Goal: Find specific page/section: Find specific page/section

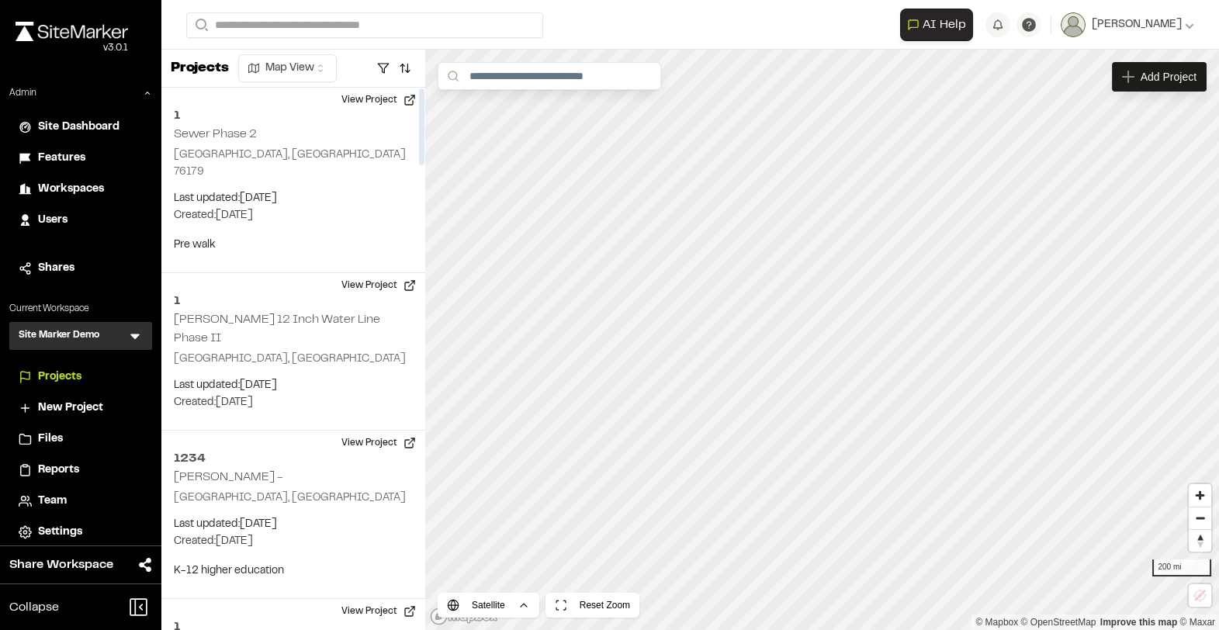
click at [130, 331] on icon at bounding box center [135, 336] width 16 height 16
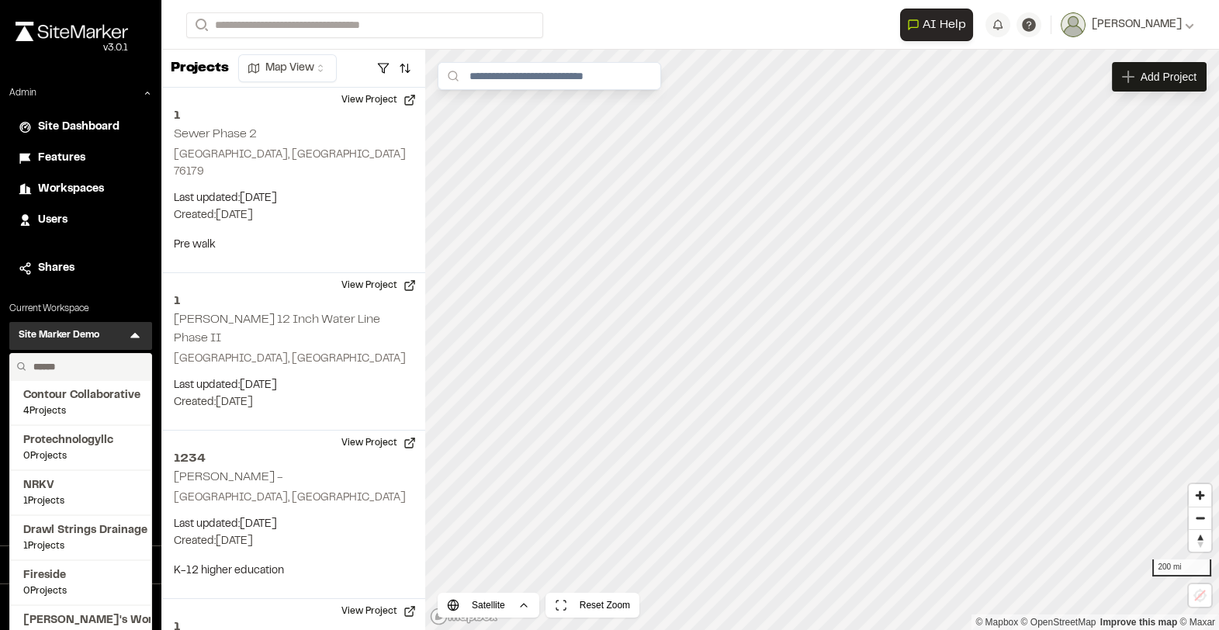
click at [60, 359] on input "text" at bounding box center [86, 367] width 118 height 26
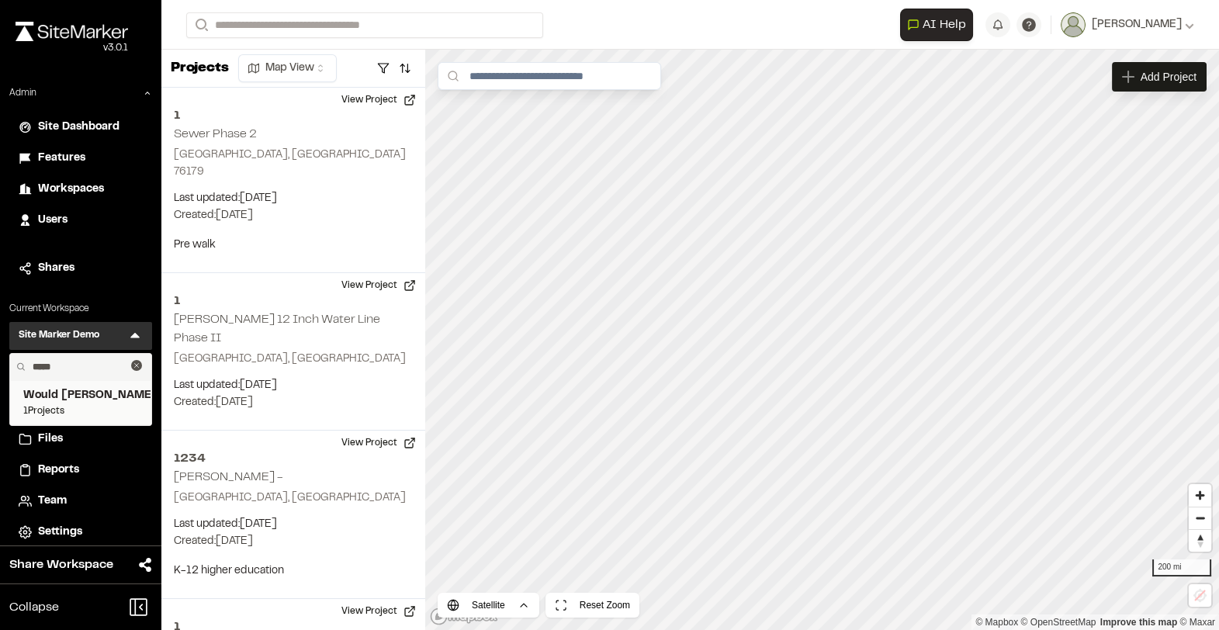
type input "*****"
click at [45, 400] on span "Would [PERSON_NAME] Construction" at bounding box center [80, 395] width 115 height 17
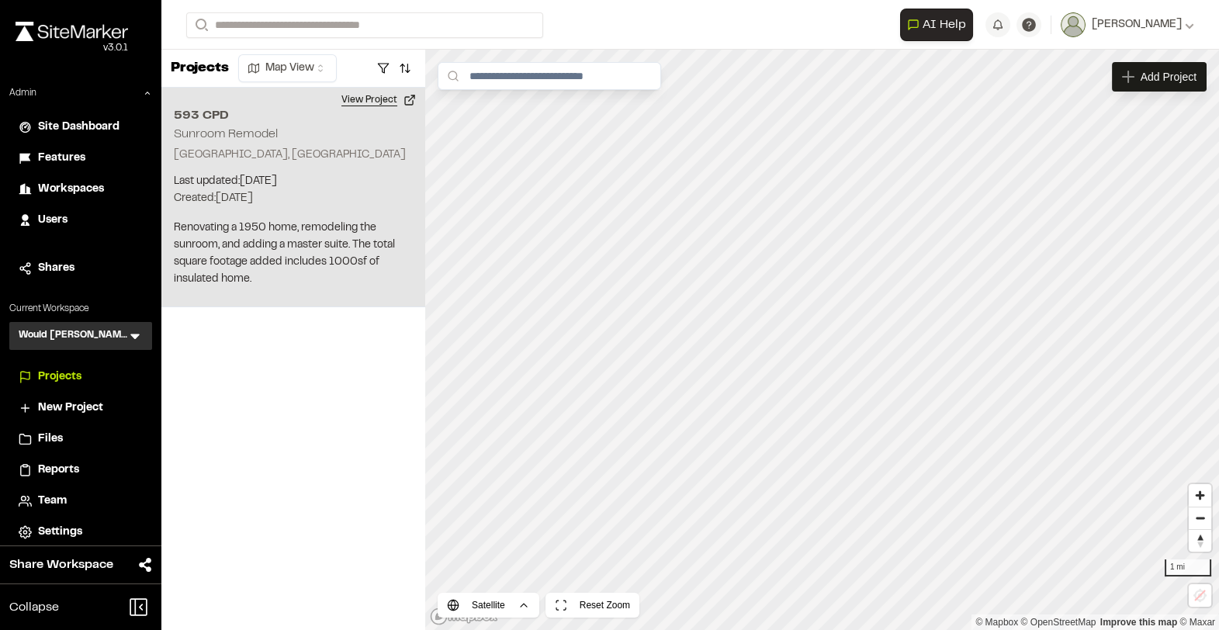
click at [363, 108] on button "View Project" at bounding box center [378, 100] width 93 height 25
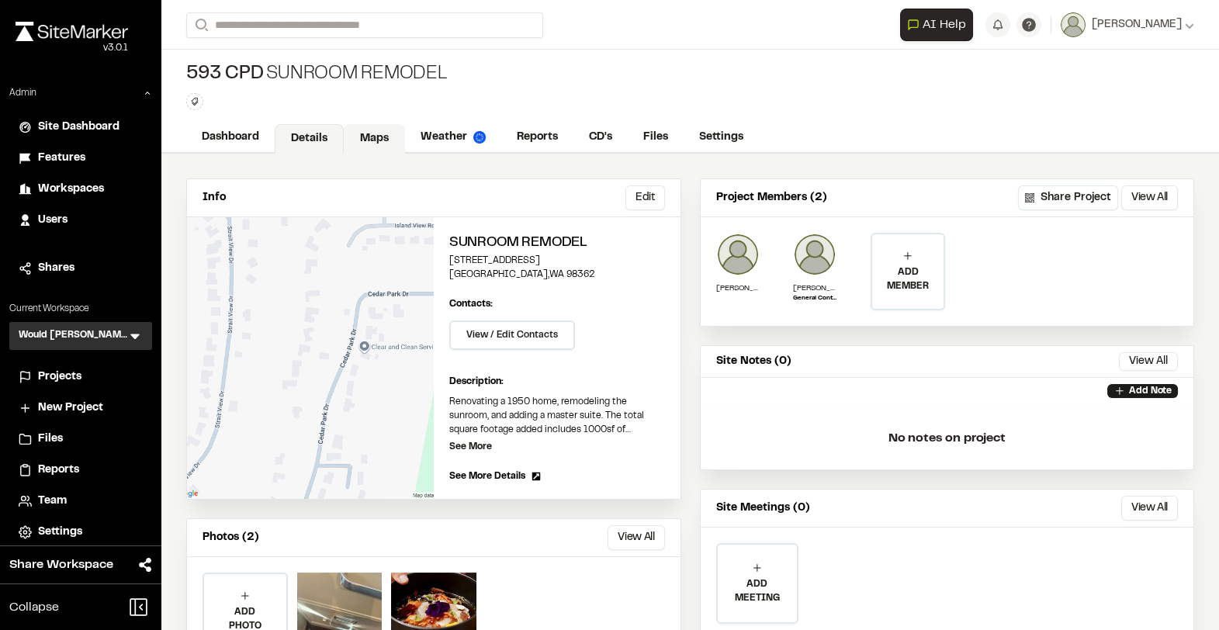
click at [360, 144] on link "Maps" at bounding box center [374, 138] width 61 height 29
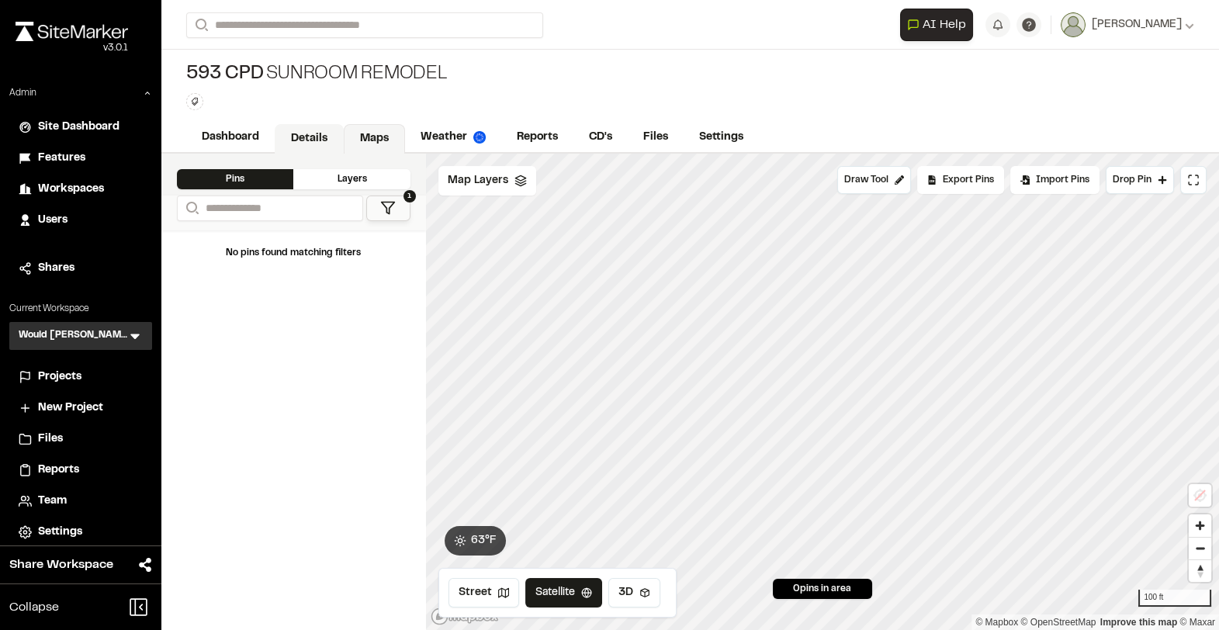
click at [301, 133] on link "Details" at bounding box center [309, 138] width 69 height 29
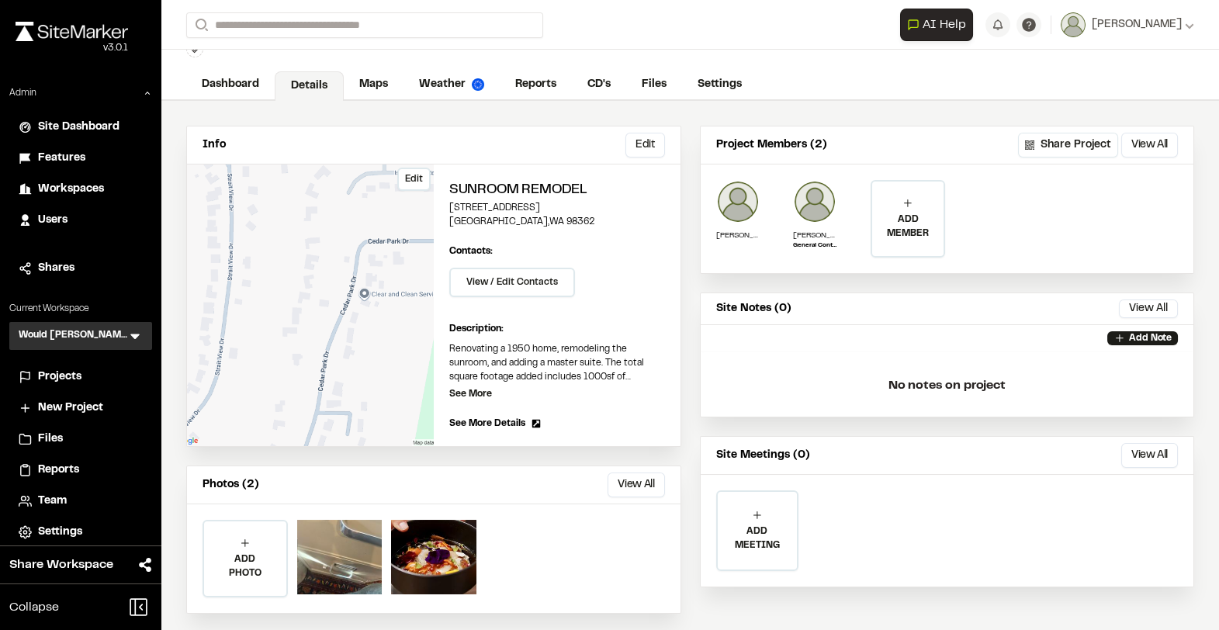
scroll to position [59, 0]
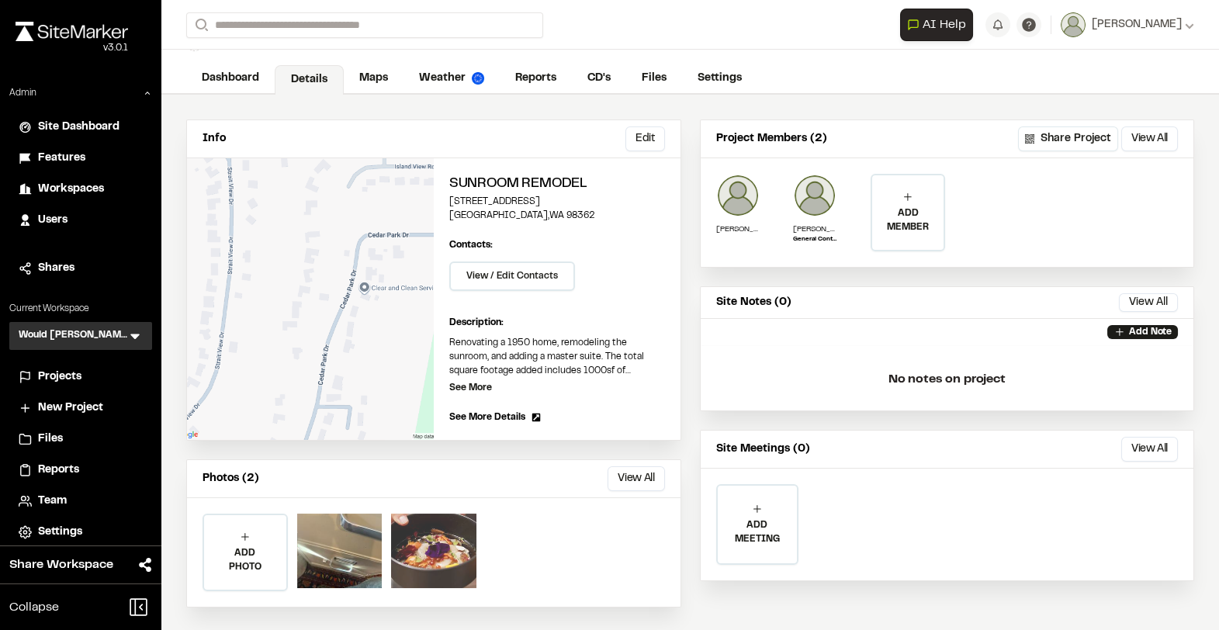
click at [446, 525] on div at bounding box center [433, 551] width 85 height 75
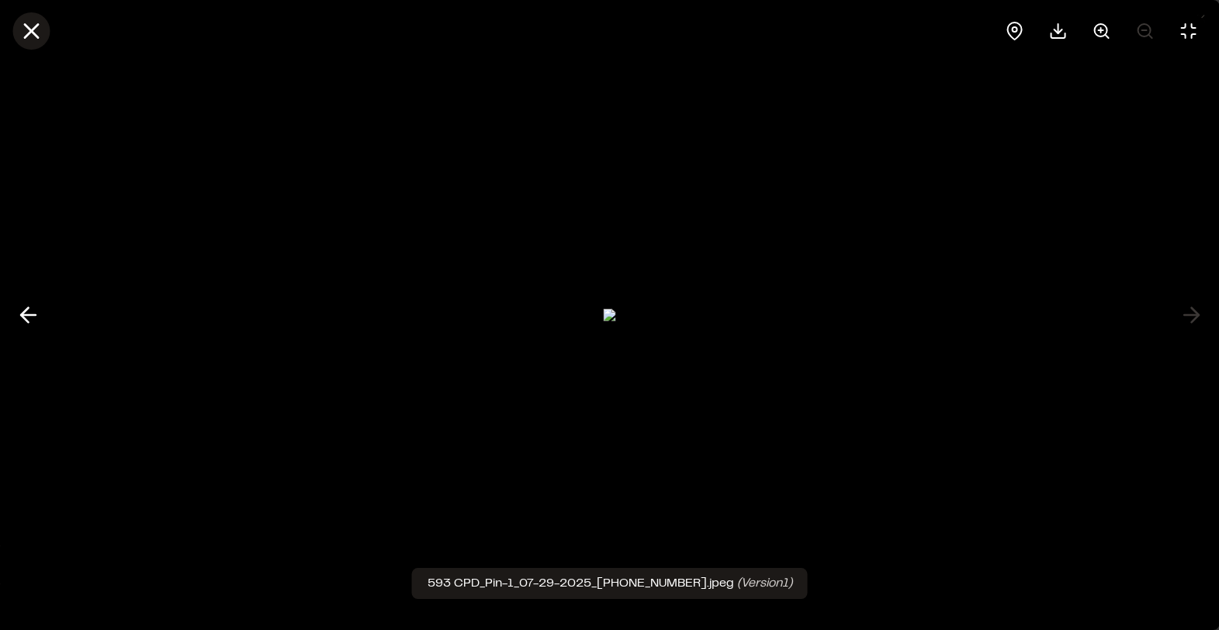
click at [29, 39] on icon at bounding box center [31, 31] width 26 height 26
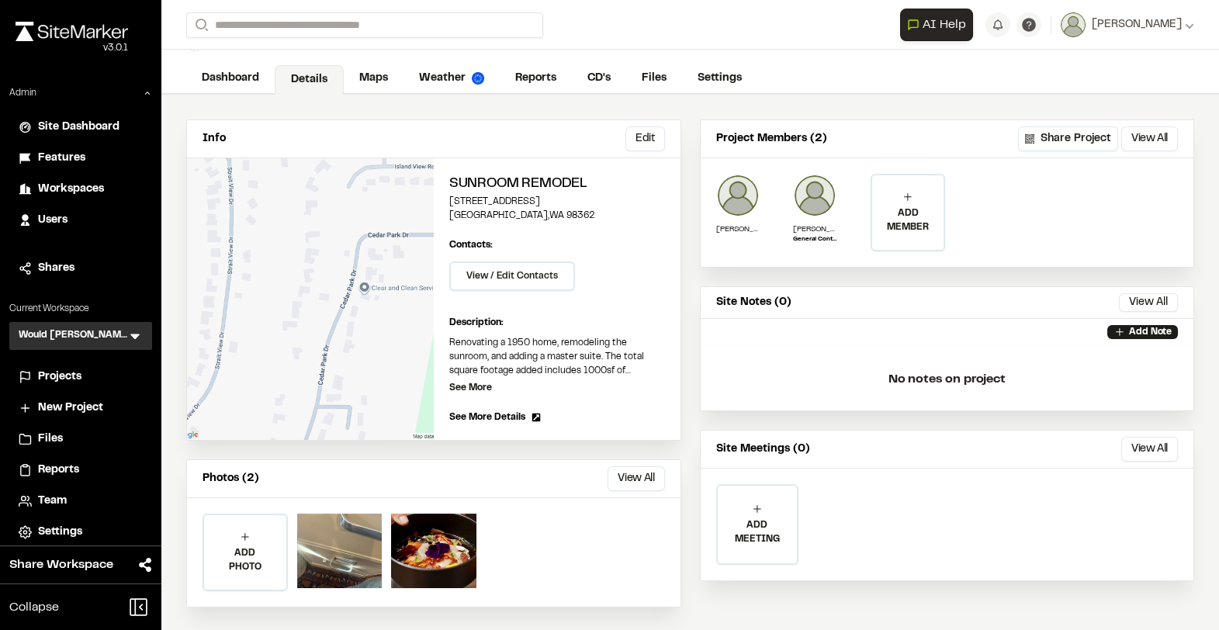
click at [337, 511] on div "ADD PHOTO Add Project Photo Click to upload photos or drag and drop Save Cancel" at bounding box center [434, 552] width 494 height 109
click at [334, 538] on div at bounding box center [339, 551] width 85 height 75
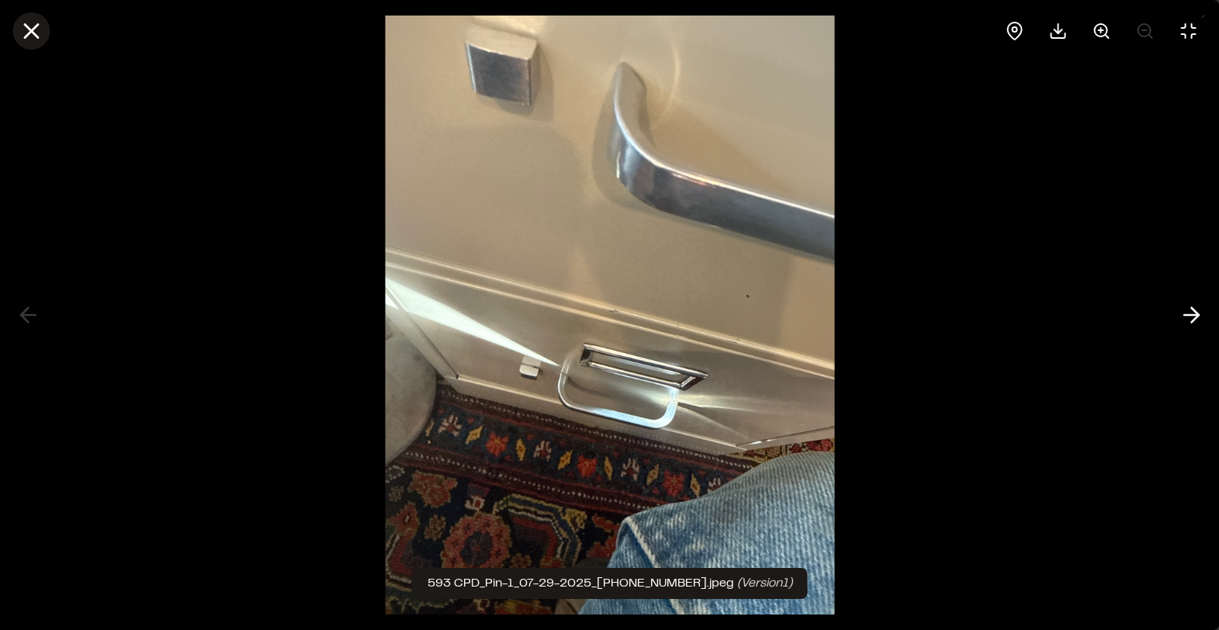
click at [29, 29] on line at bounding box center [31, 31] width 13 height 13
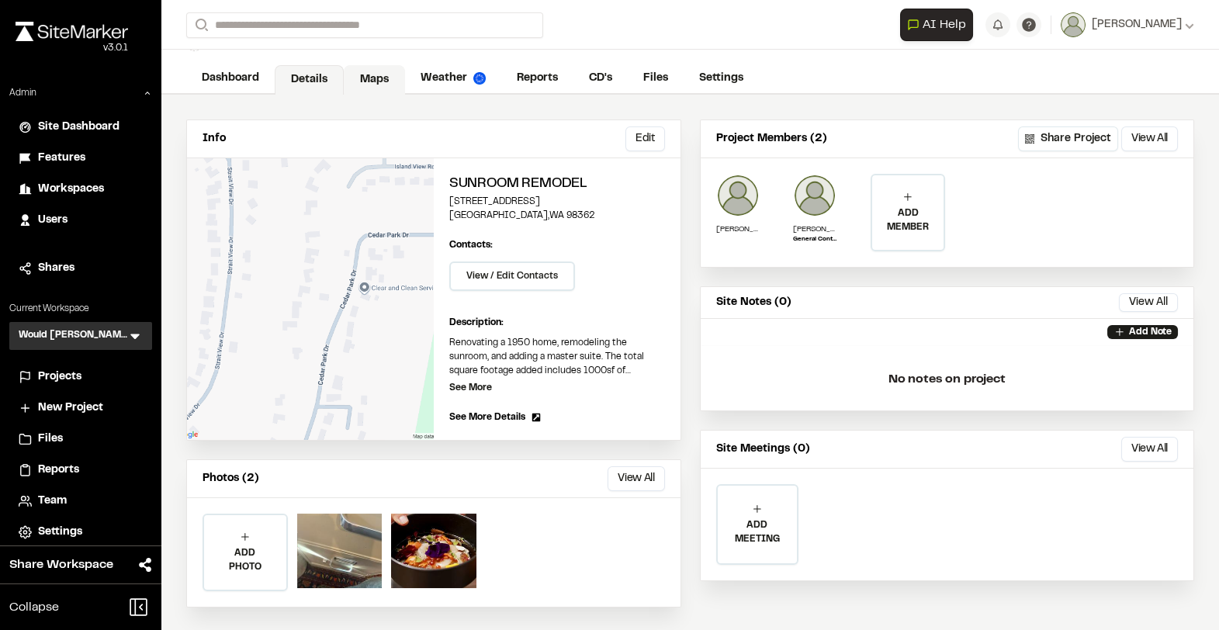
click at [363, 78] on link "Maps" at bounding box center [374, 79] width 61 height 29
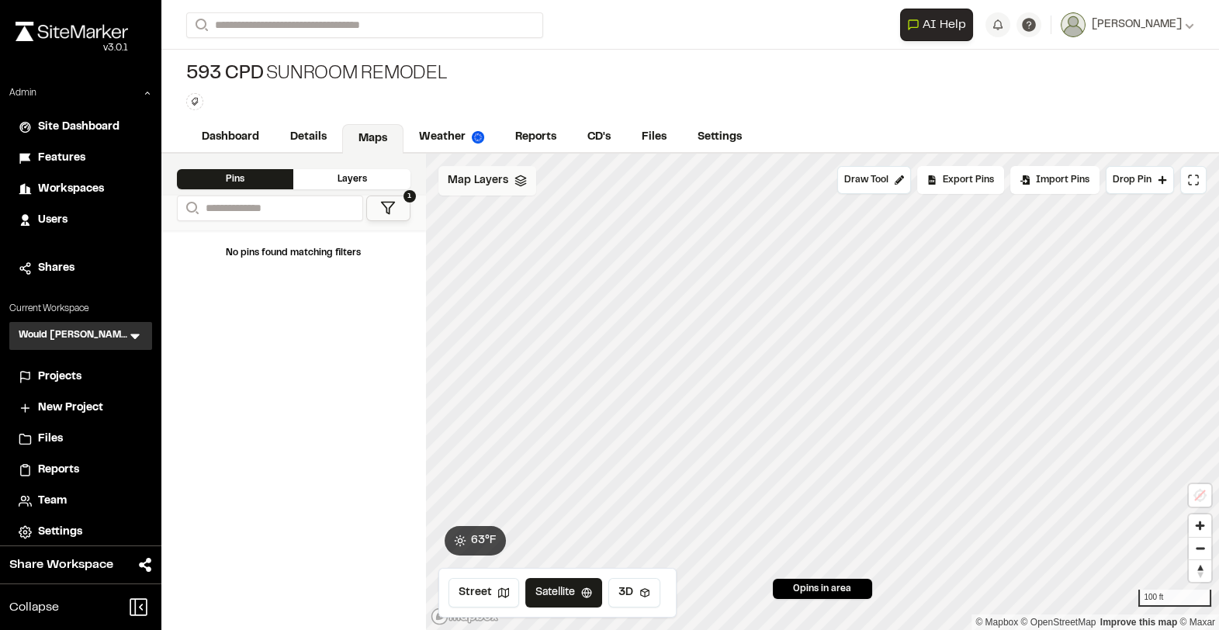
click at [490, 179] on span "Map Layers" at bounding box center [478, 180] width 61 height 17
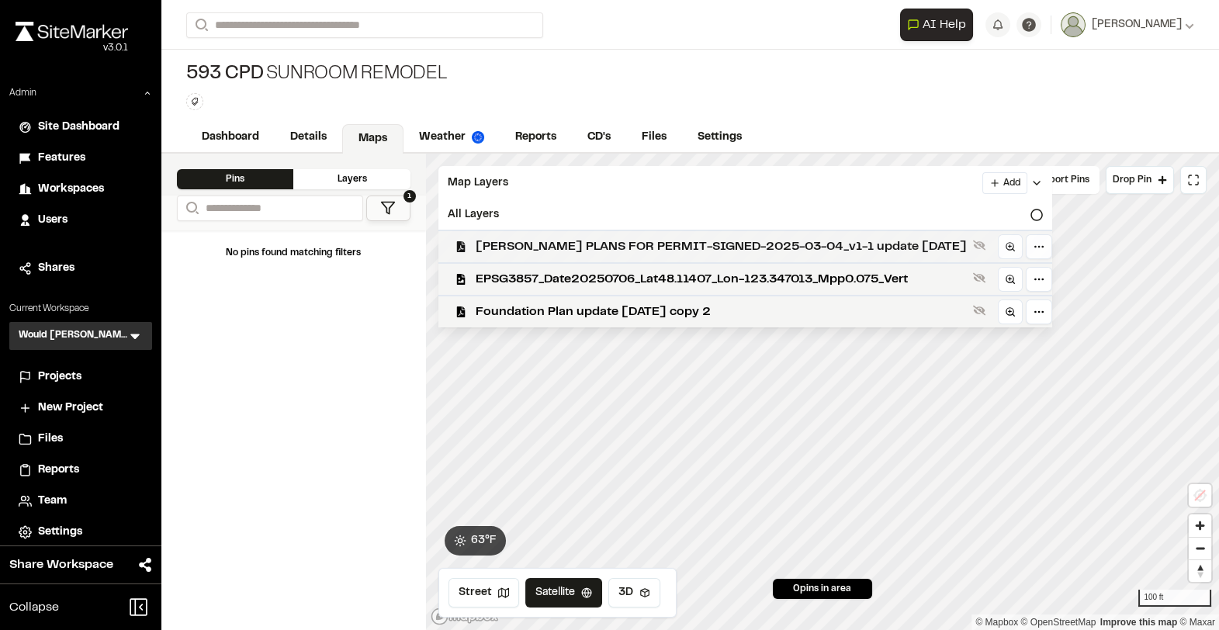
click at [515, 237] on span "COLLINS PLANS FOR PERMIT-SIGNED-2025-03-04_v1-1 update 6-1-25" at bounding box center [721, 246] width 491 height 19
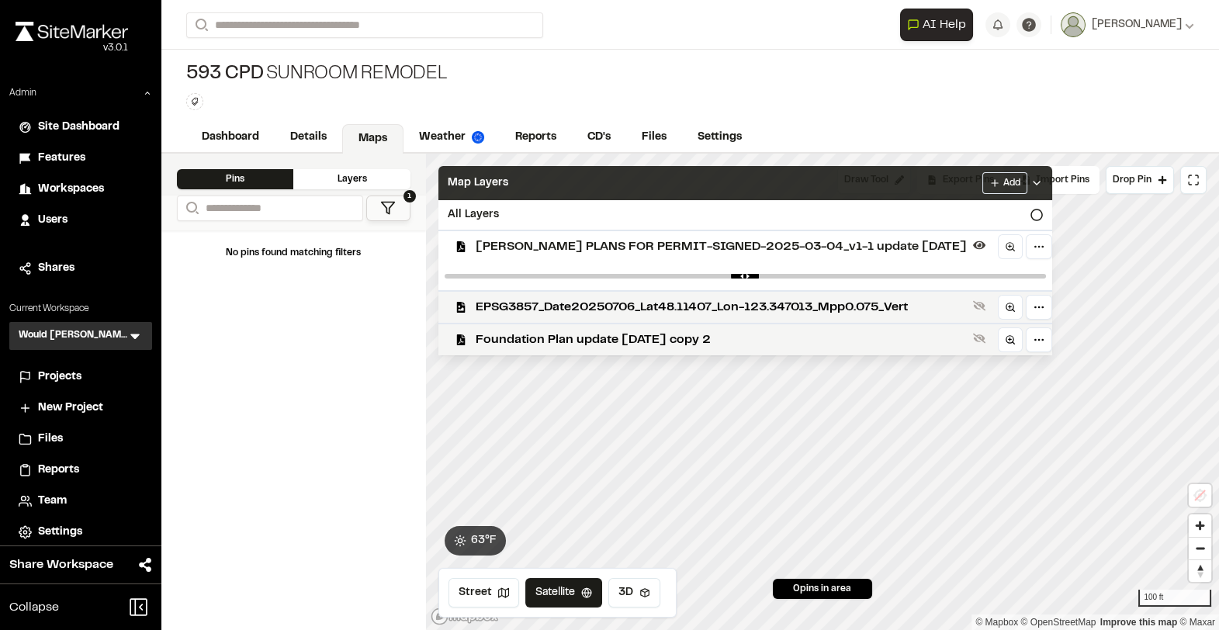
click at [532, 189] on div "Map Layers Add" at bounding box center [745, 183] width 614 height 34
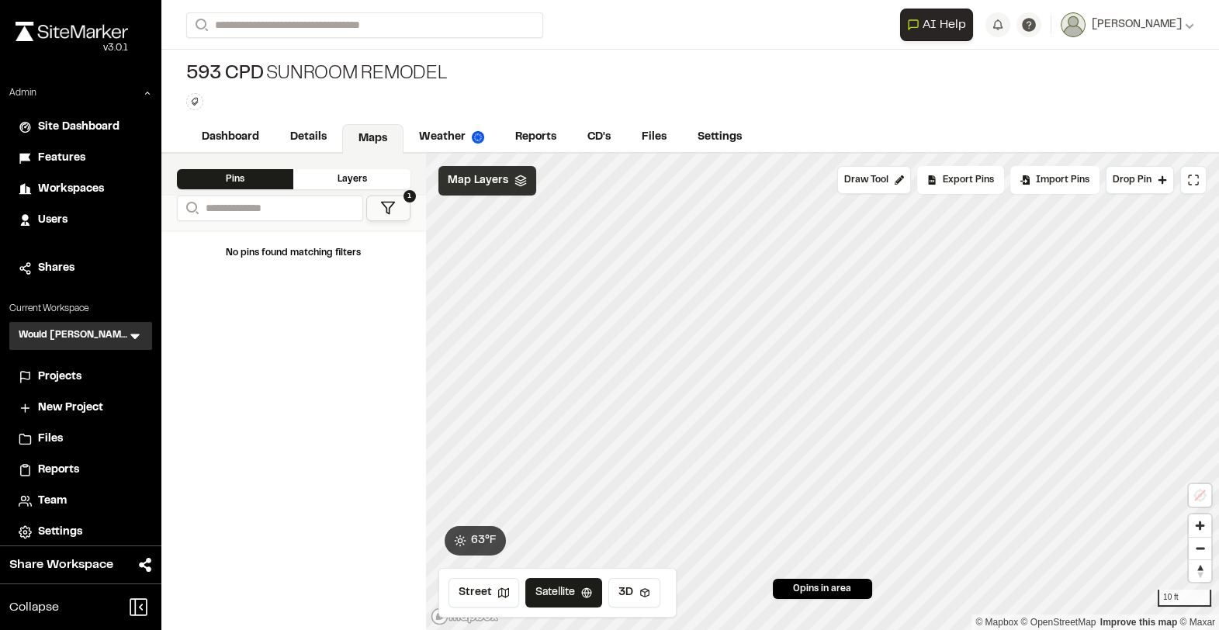
click at [511, 184] on div "Map Layers" at bounding box center [487, 180] width 98 height 29
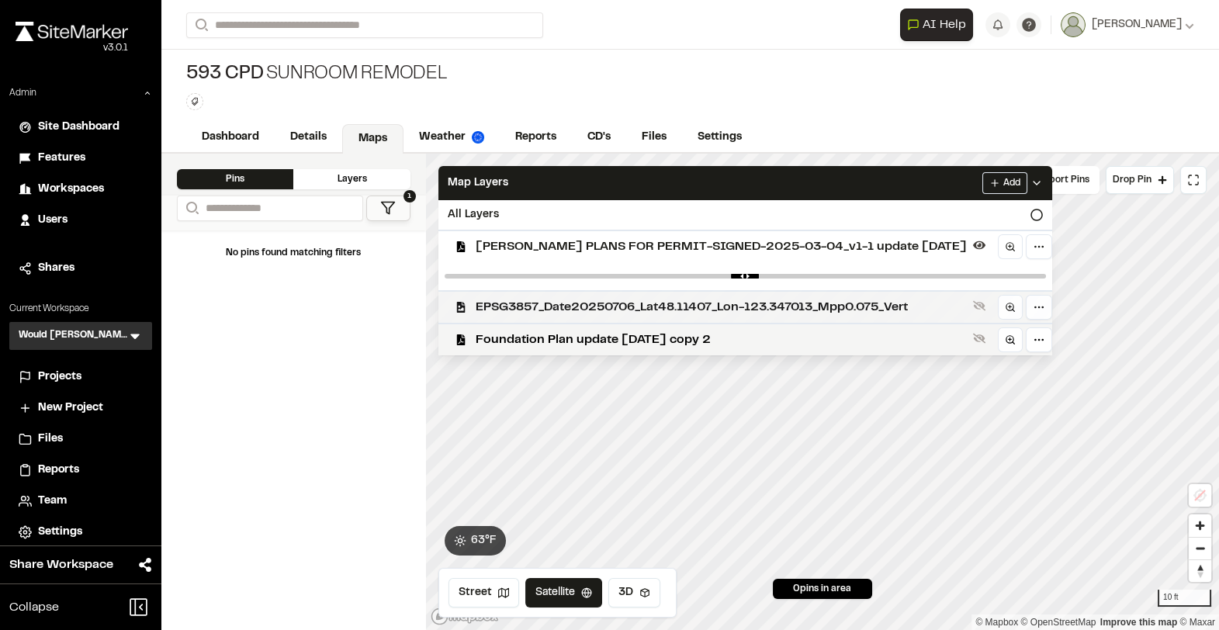
click at [530, 304] on span "EPSG3857_Date20250706_Lat48.11407_Lon-123.347013_Mpp0.075_Vert" at bounding box center [721, 307] width 491 height 19
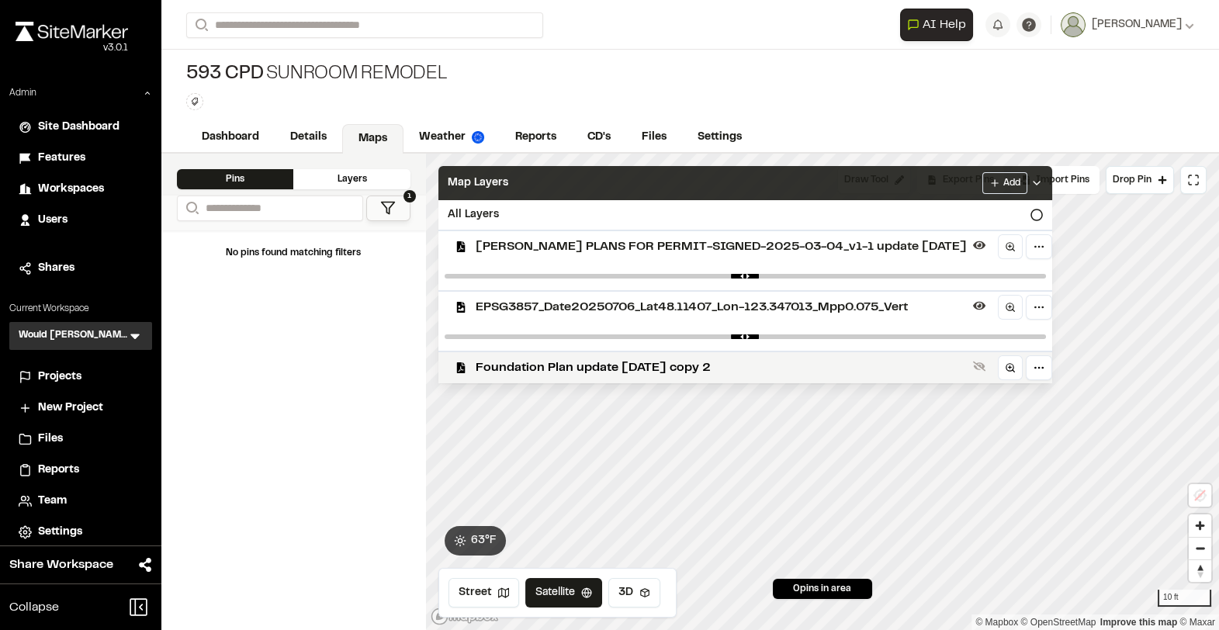
click at [549, 181] on div "Map Layers Add" at bounding box center [745, 183] width 614 height 34
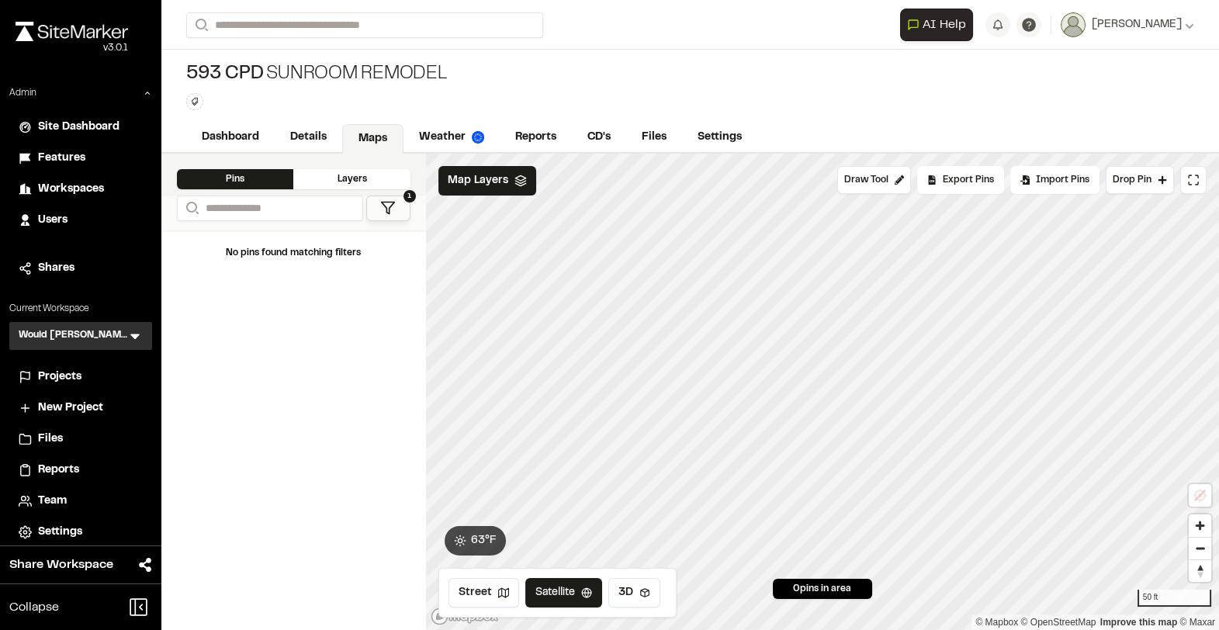
click at [387, 206] on icon at bounding box center [388, 208] width 16 height 16
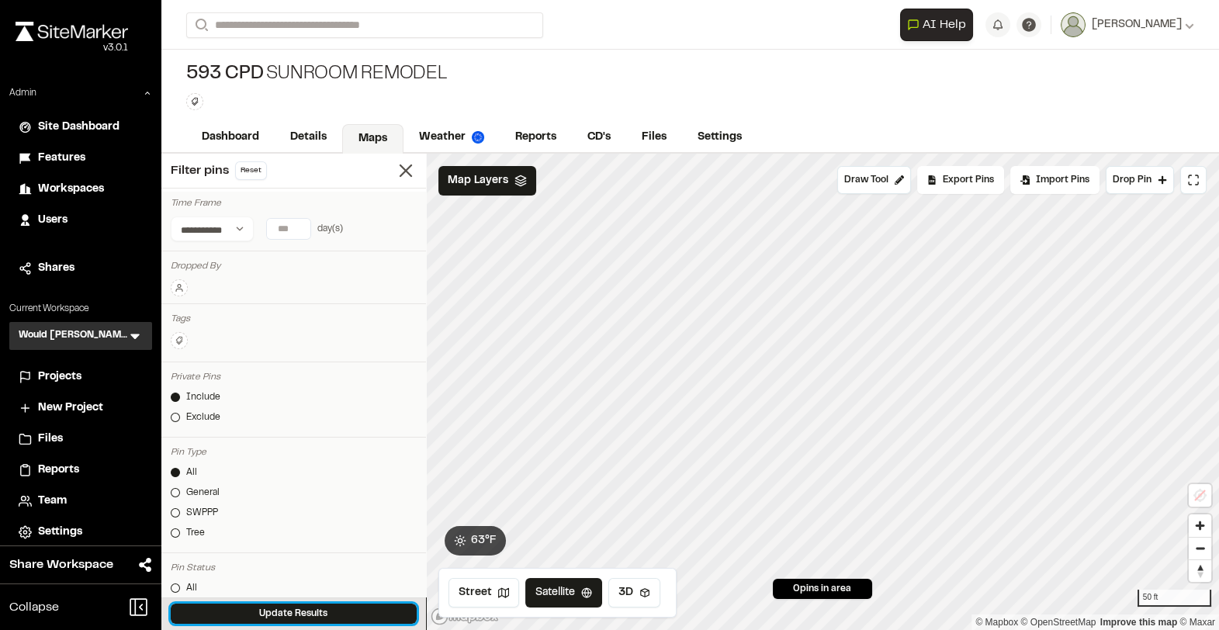
click at [248, 608] on button "Update Results" at bounding box center [294, 614] width 246 height 20
click at [251, 161] on button "Reset" at bounding box center [251, 170] width 32 height 19
click at [316, 603] on div "Update Results" at bounding box center [293, 614] width 265 height 33
click at [315, 614] on button "Update Results" at bounding box center [294, 614] width 246 height 20
click at [769, 298] on icon "Map marker" at bounding box center [768, 296] width 17 height 17
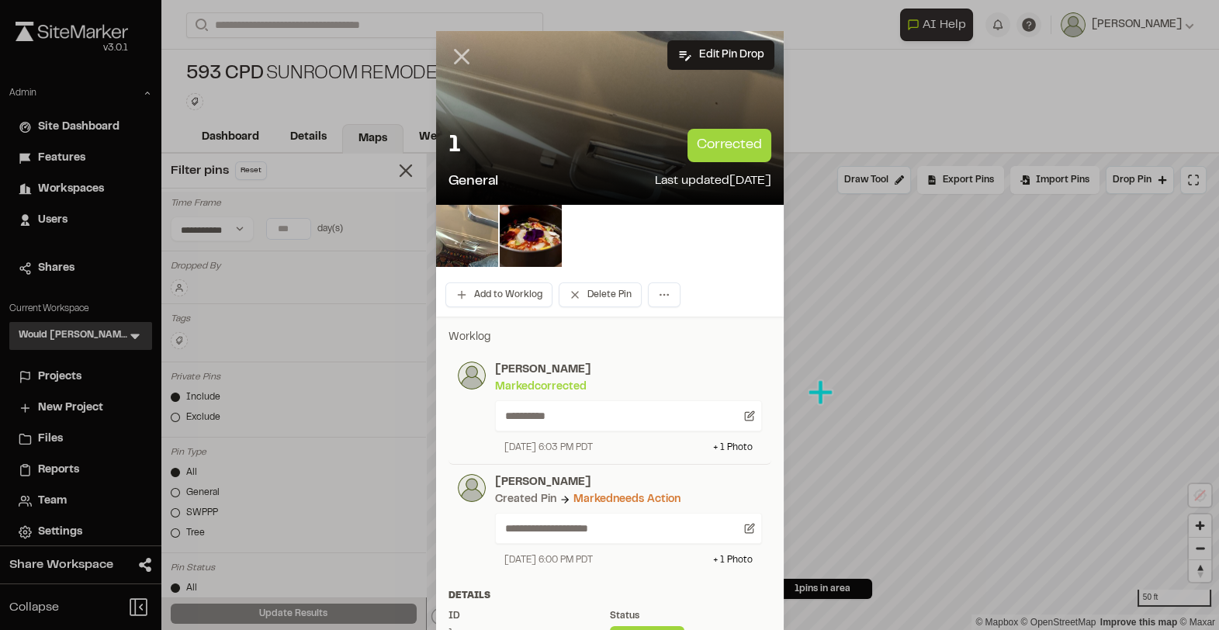
click at [456, 59] on icon at bounding box center [462, 56] width 26 height 26
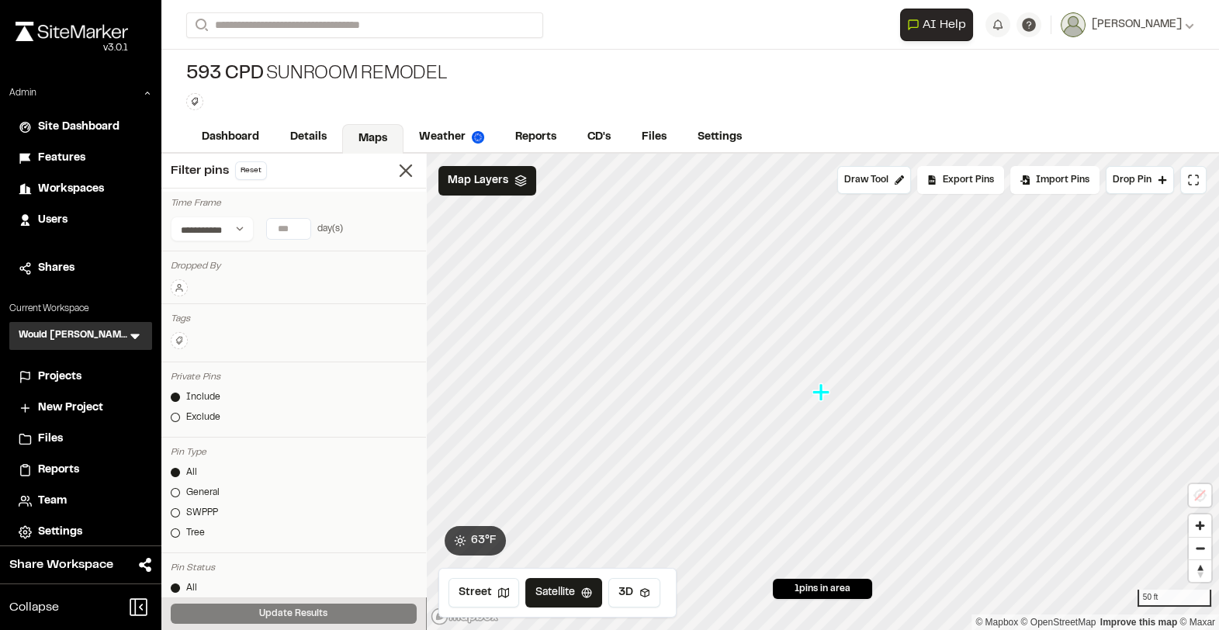
click at [821, 398] on icon "Map marker" at bounding box center [821, 391] width 17 height 17
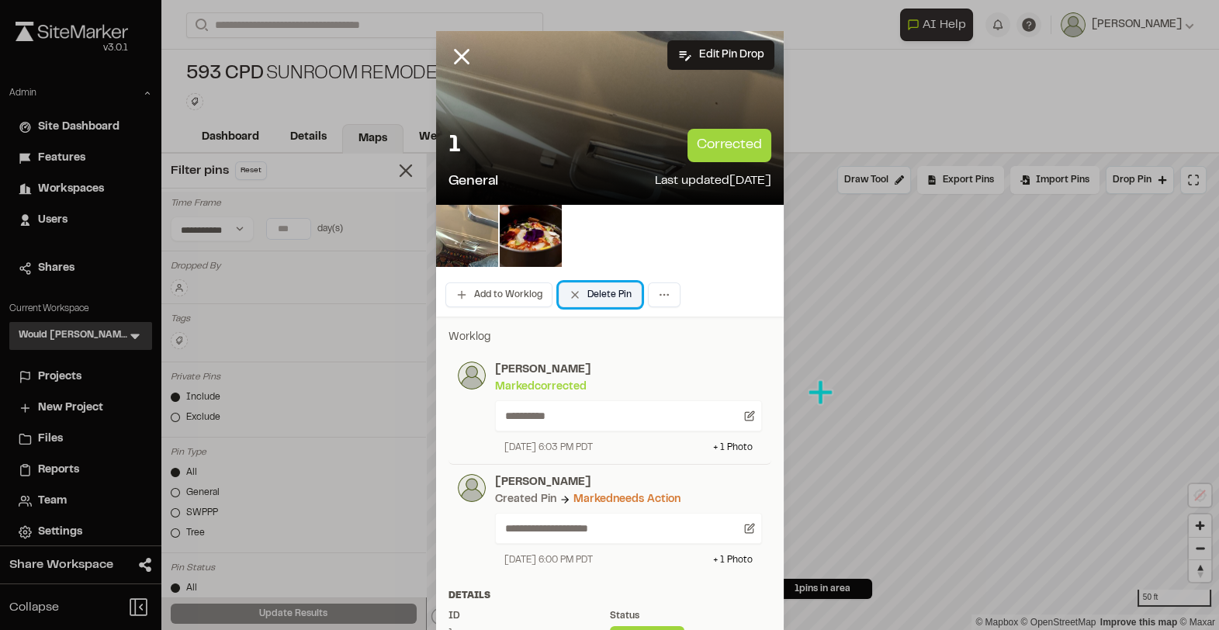
click at [598, 294] on button "Delete Pin" at bounding box center [600, 294] width 83 height 25
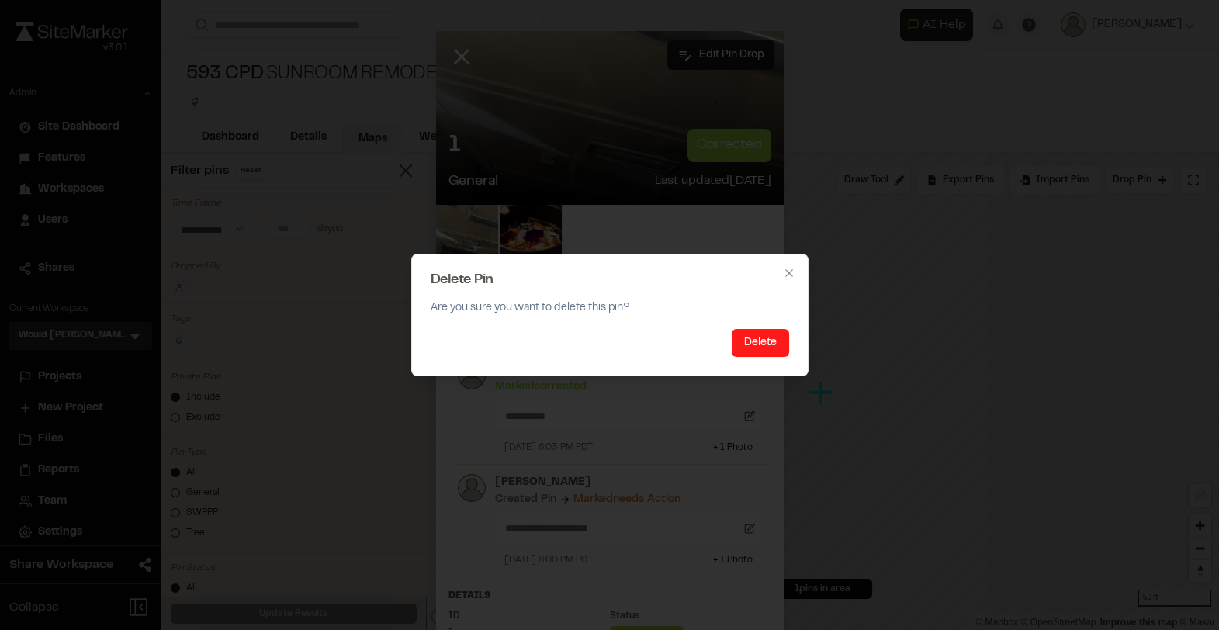
click at [750, 341] on button "Delete" at bounding box center [760, 343] width 57 height 28
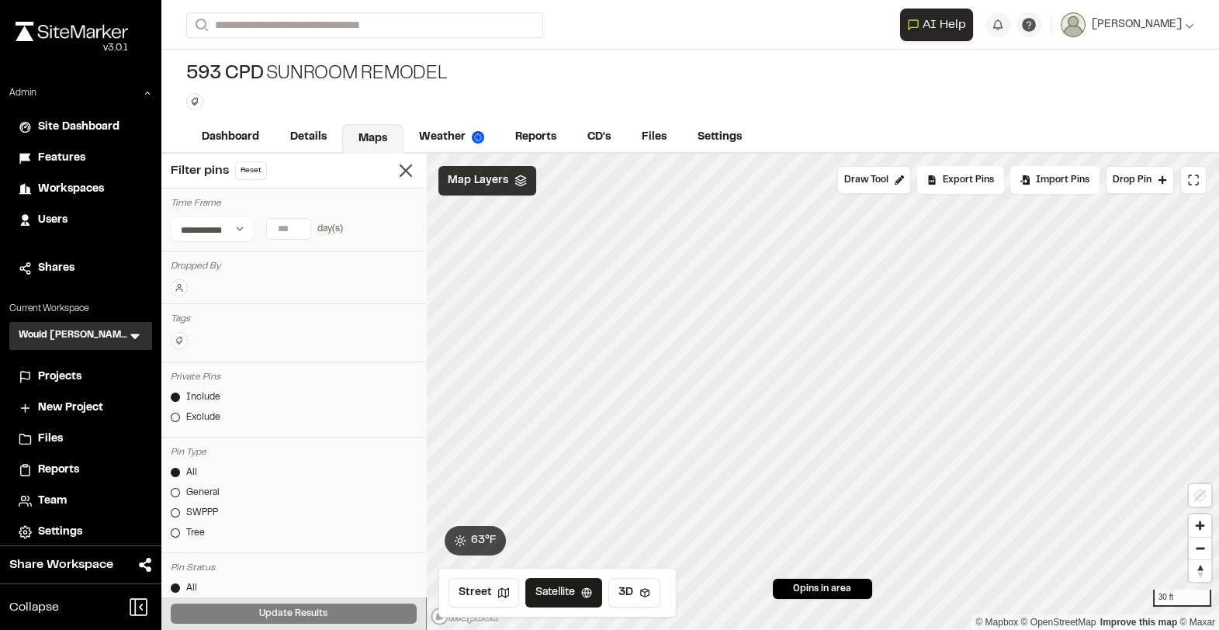
click at [479, 182] on span "Map Layers" at bounding box center [478, 180] width 61 height 17
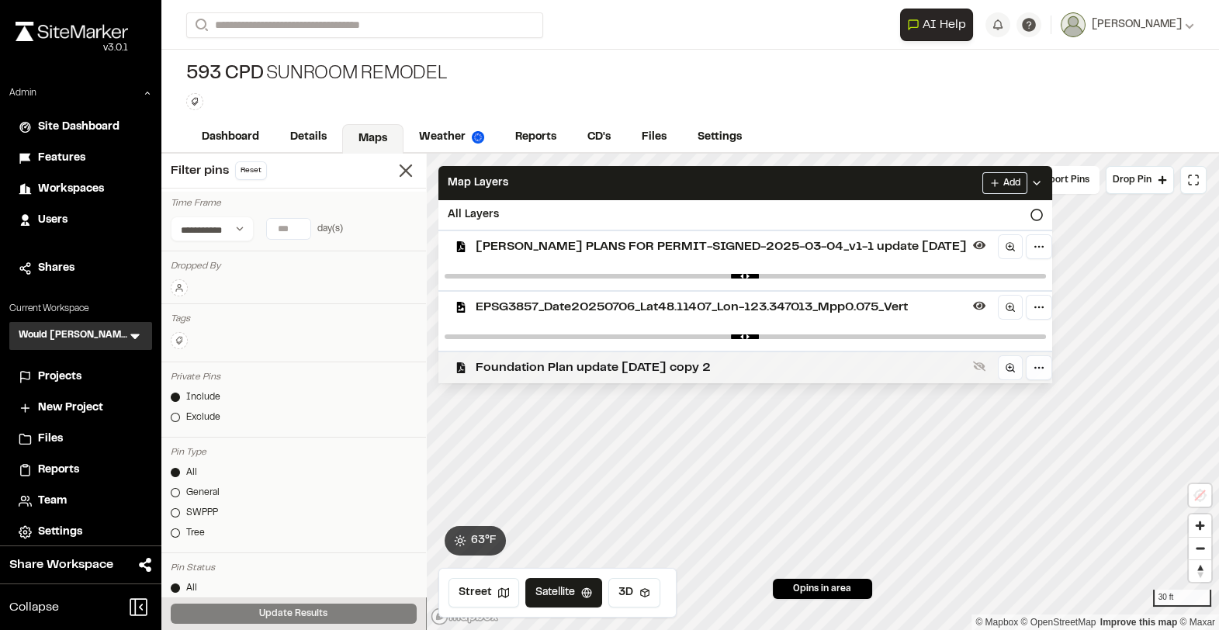
click at [501, 359] on span "Foundation Plan update 6-1-25 copy 2" at bounding box center [721, 368] width 491 height 19
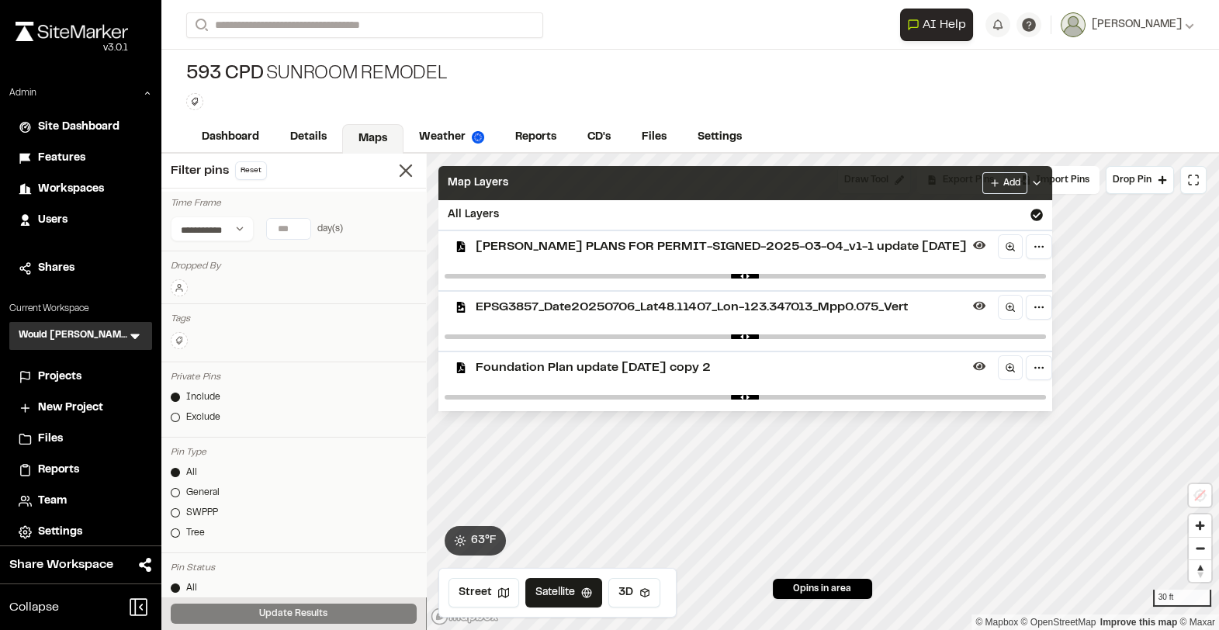
click at [518, 189] on div "Map Layers Add" at bounding box center [745, 183] width 614 height 34
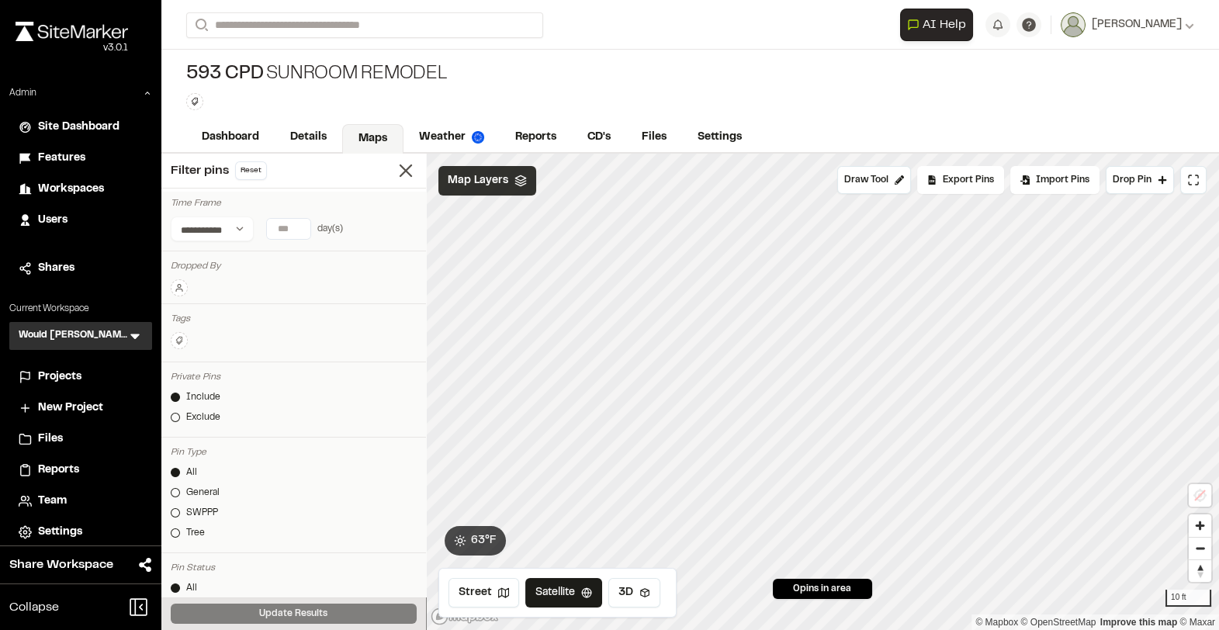
click at [504, 182] on span "Map Layers" at bounding box center [478, 180] width 61 height 17
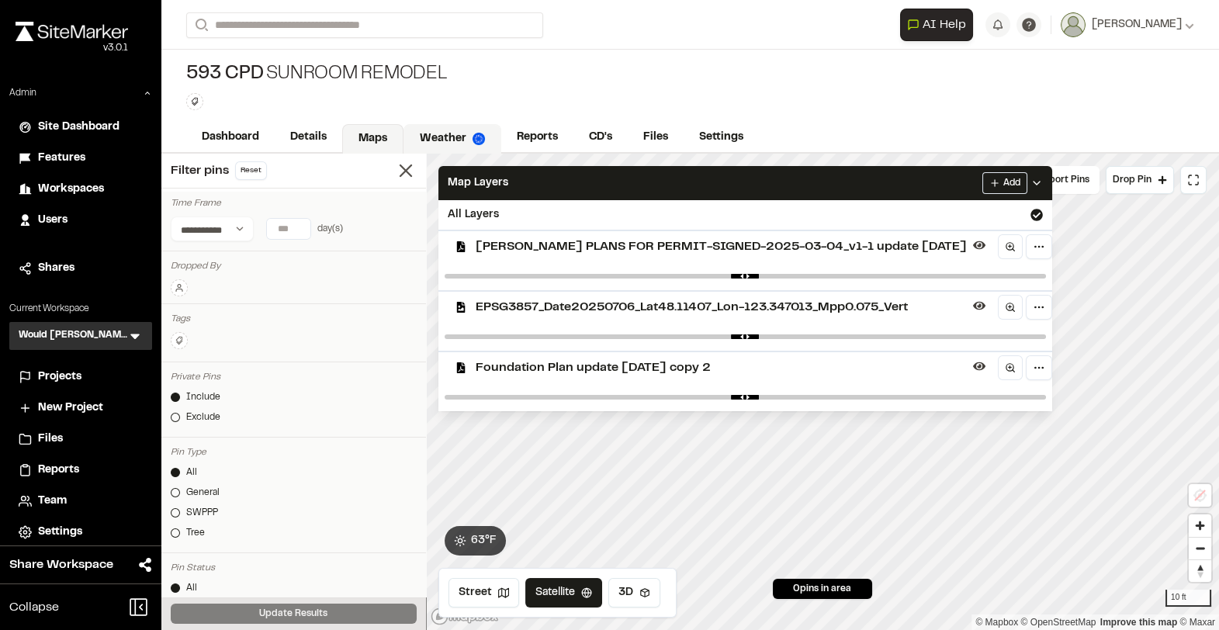
click at [437, 133] on link "Weather" at bounding box center [453, 138] width 98 height 29
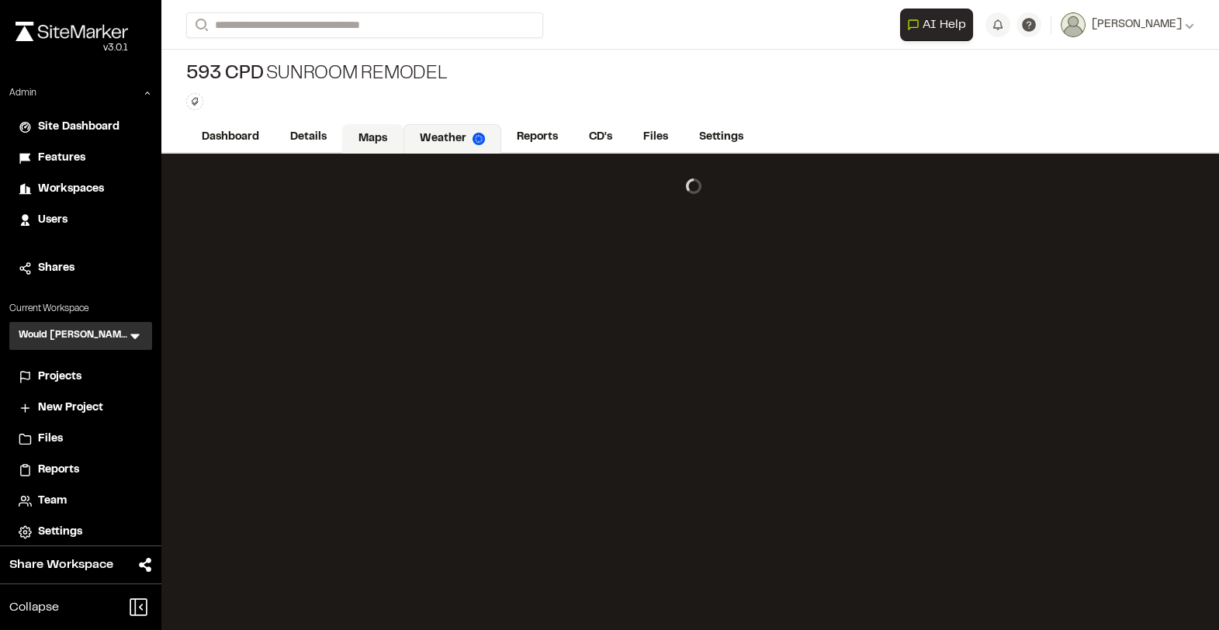
click at [357, 136] on link "Maps" at bounding box center [372, 138] width 61 height 29
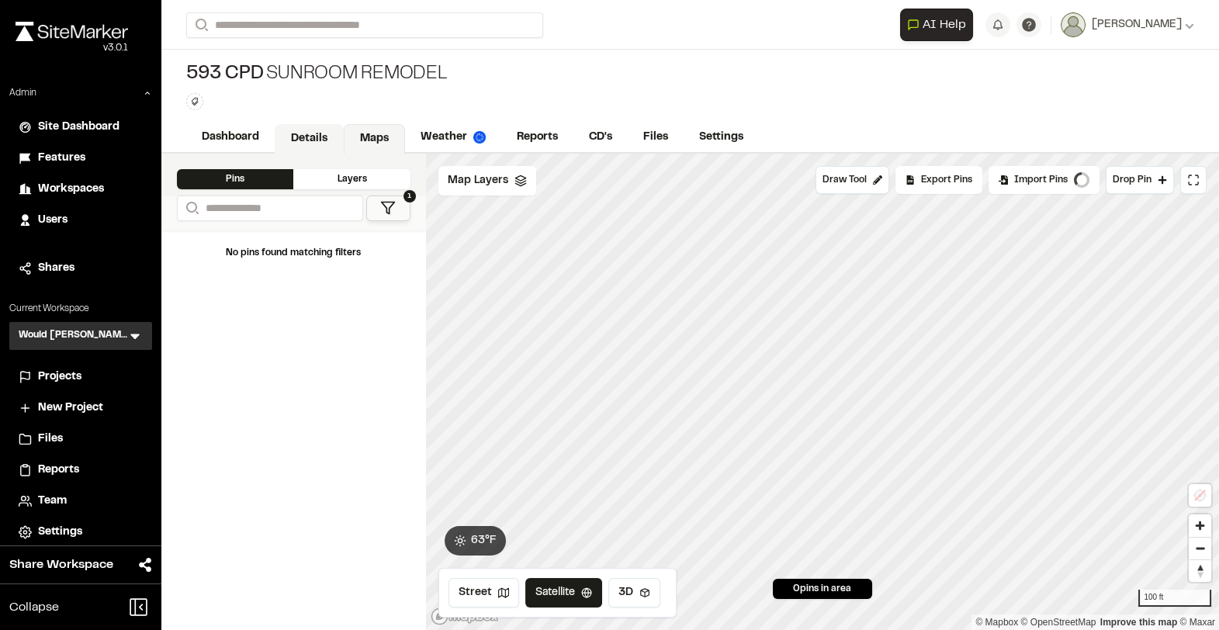
click at [302, 140] on link "Details" at bounding box center [309, 138] width 69 height 29
